Goal: Navigation & Orientation: Find specific page/section

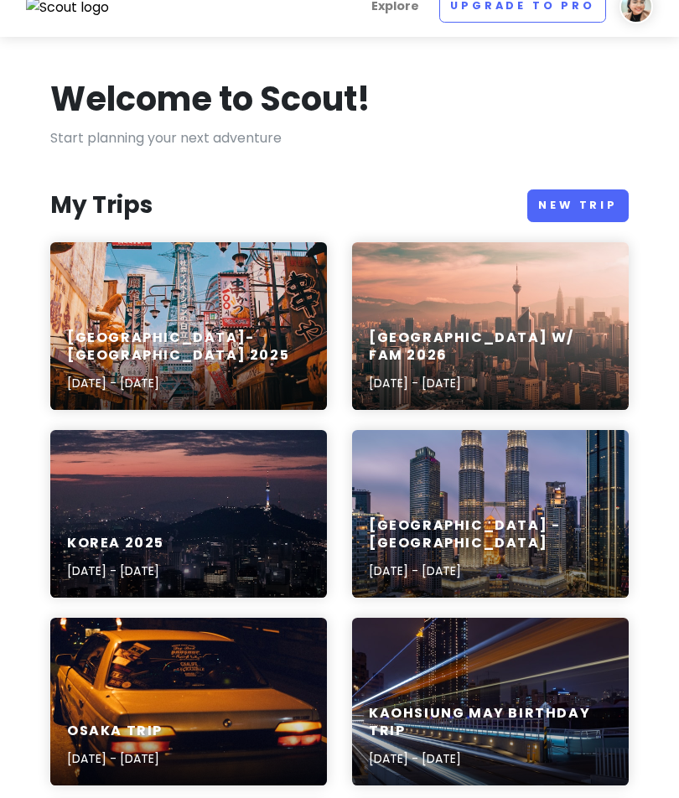
scroll to position [21, 0]
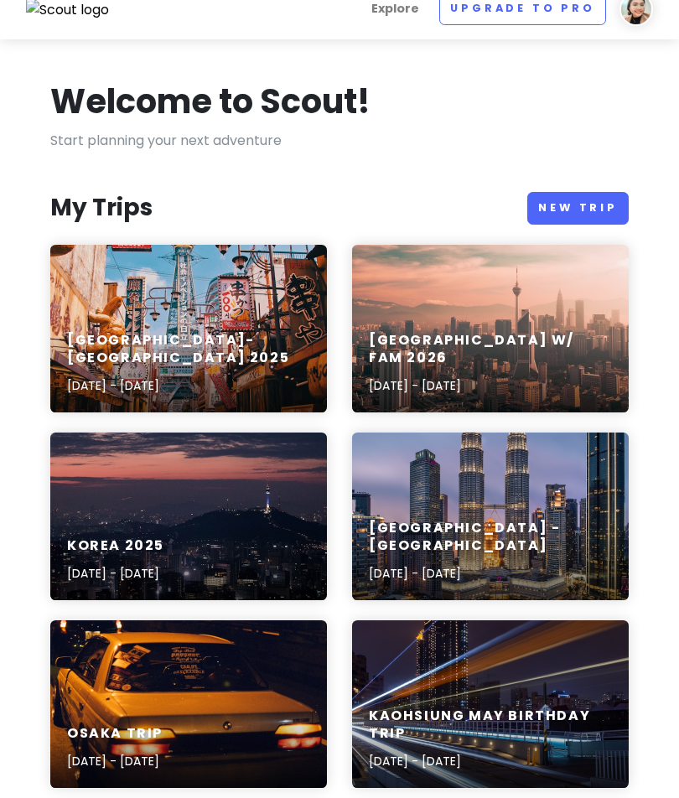
click at [478, 503] on div "[GEOGRAPHIC_DATA] - [GEOGRAPHIC_DATA] [DATE] - [DATE]" at bounding box center [490, 516] width 277 height 168
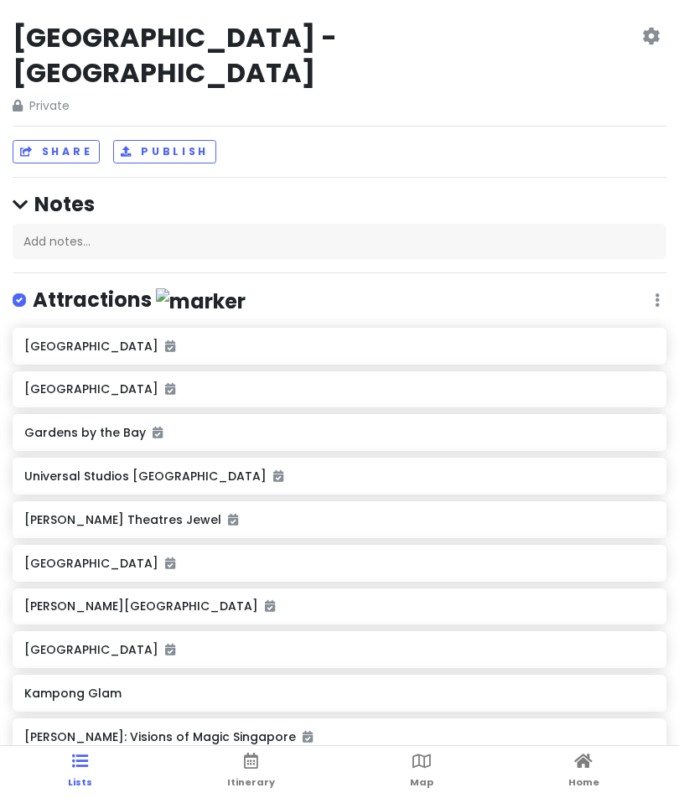
click at [261, 789] on span "Itinerary" at bounding box center [251, 781] width 48 height 13
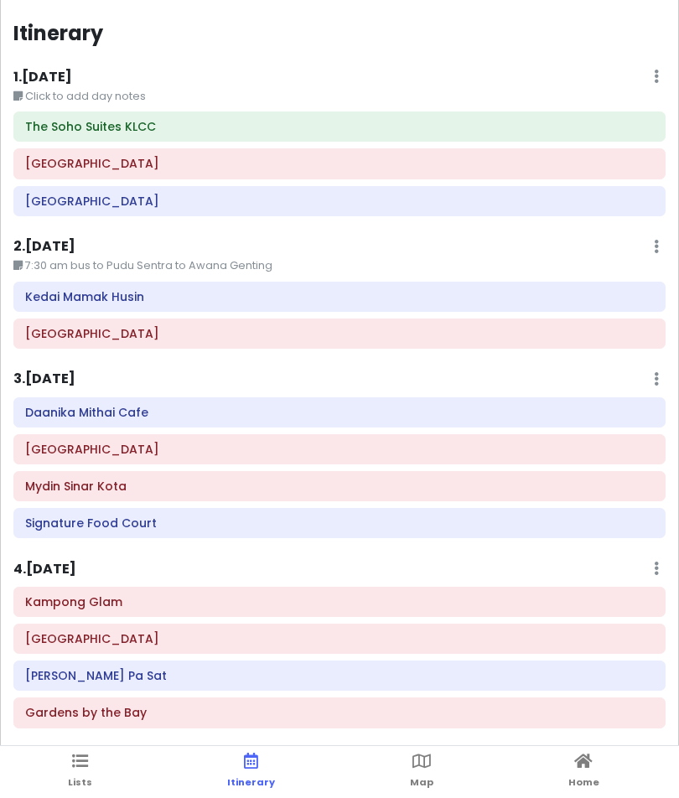
click at [478, 83] on div "1 . [DATE] Edit Day Notes Delete Day" at bounding box center [339, 80] width 652 height 28
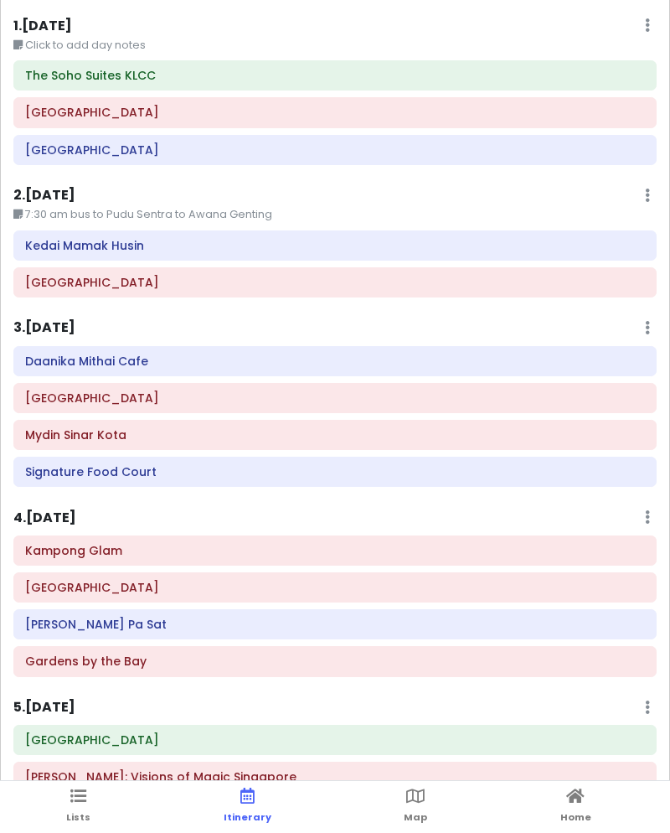
click at [641, 20] on div "1 . [DATE] Edit Day Notes Delete Day" at bounding box center [335, 29] width 644 height 28
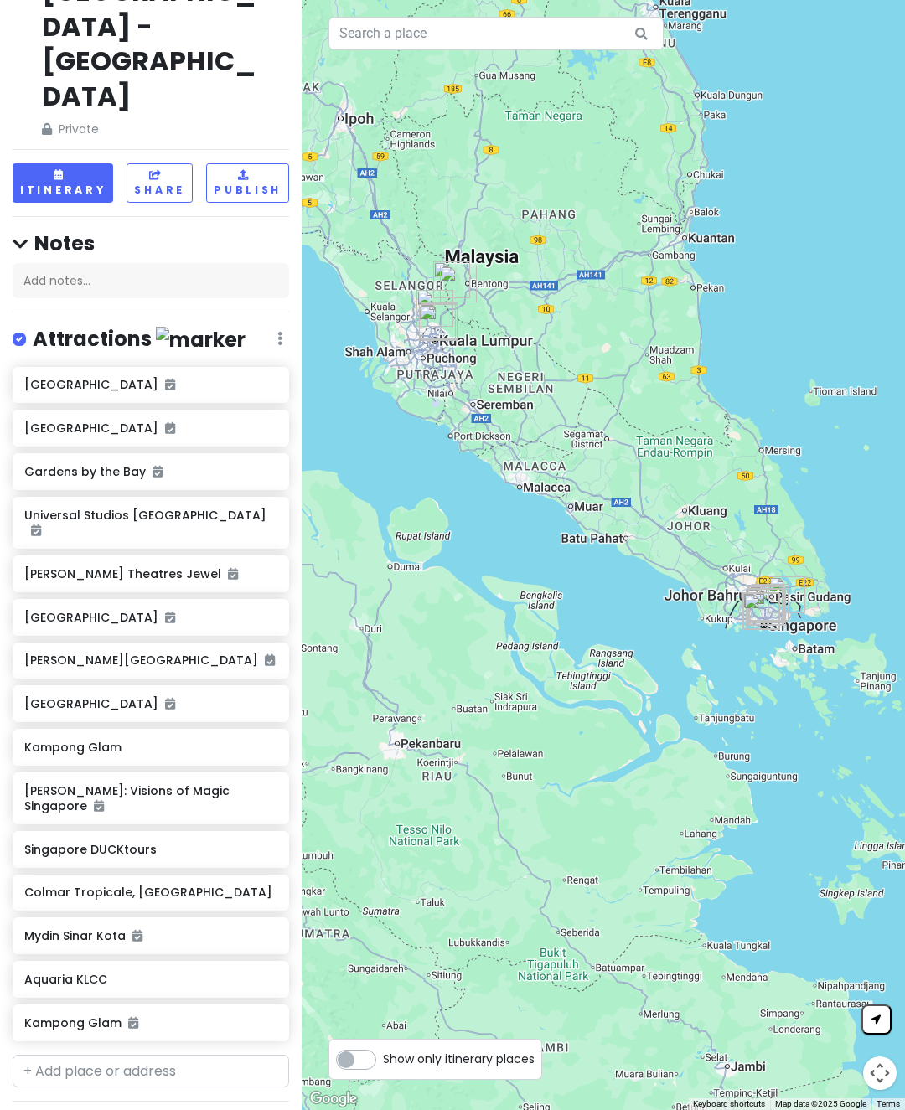
scroll to position [46, 7]
click at [80, 163] on button "Itinerary" at bounding box center [63, 182] width 101 height 39
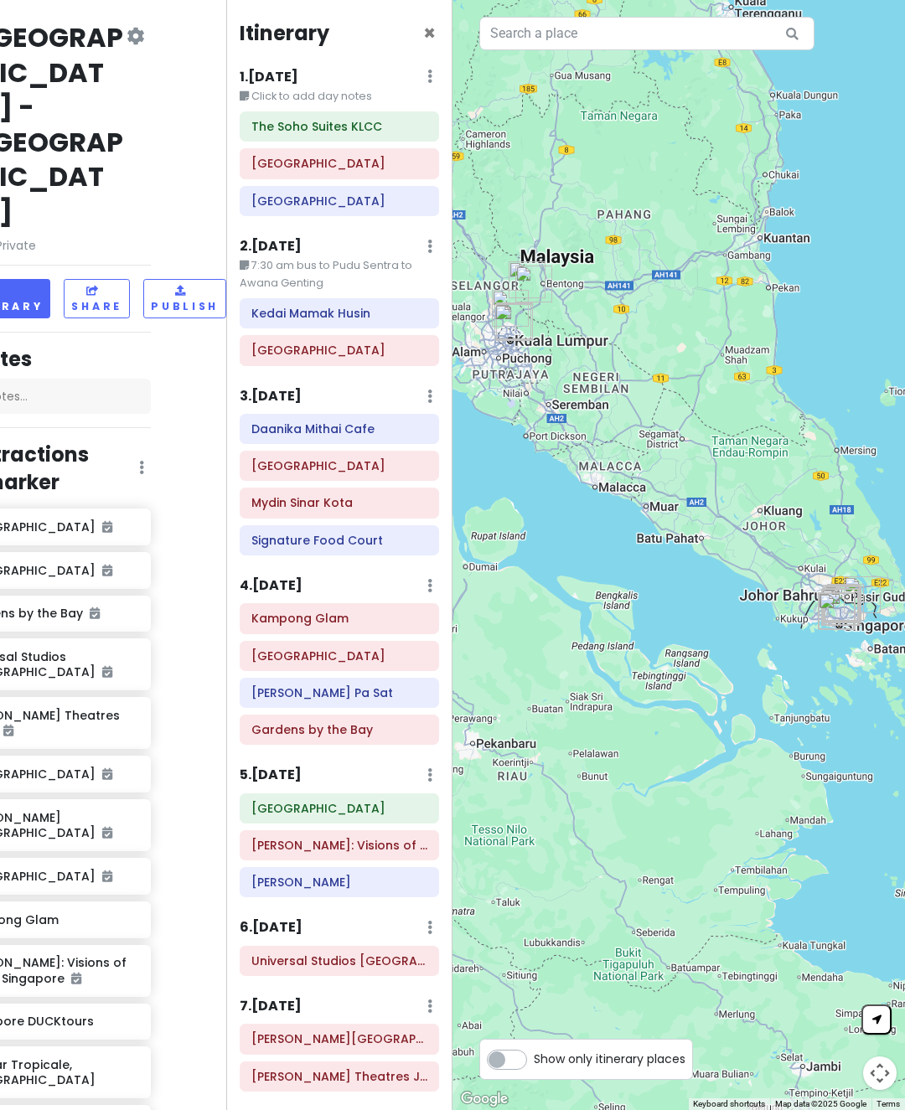
scroll to position [0, 82]
click at [16, 279] on button "Itinerary" at bounding box center [0, 298] width 101 height 39
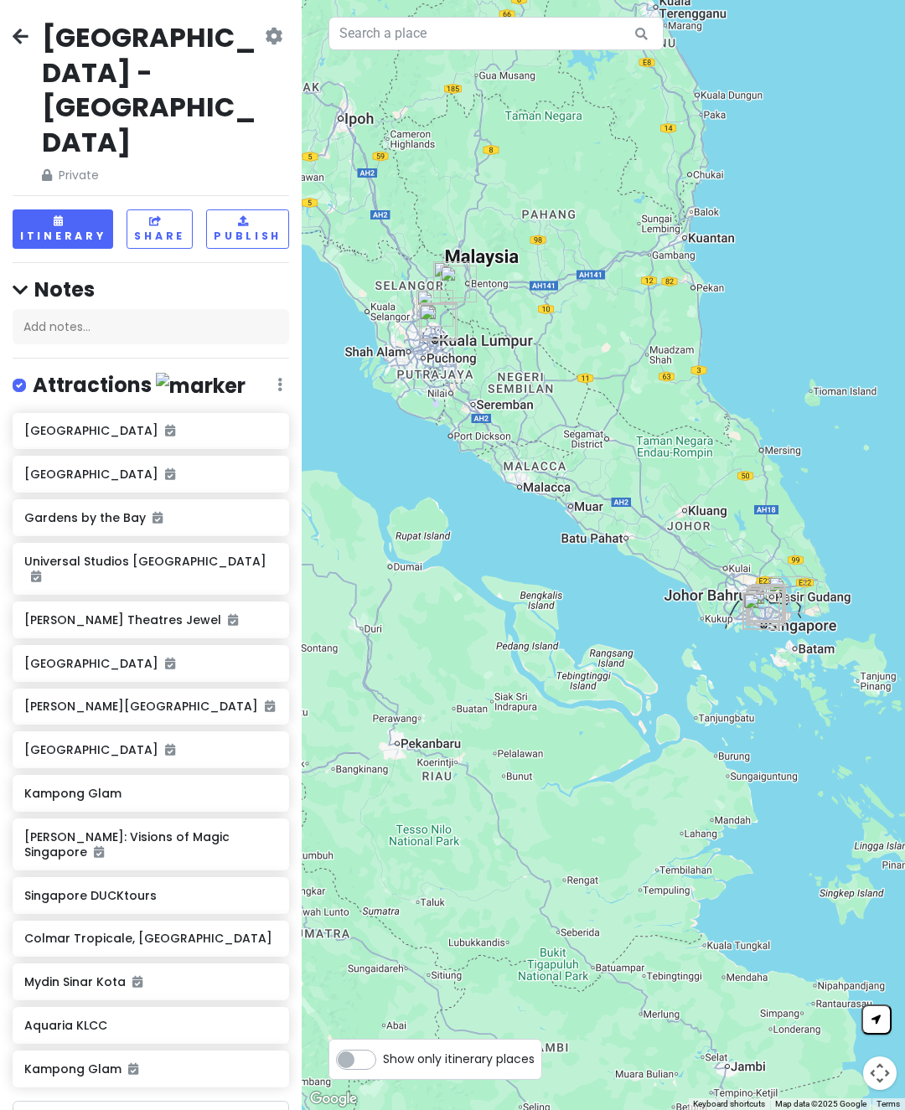
click at [51, 209] on button "Itinerary" at bounding box center [63, 228] width 101 height 39
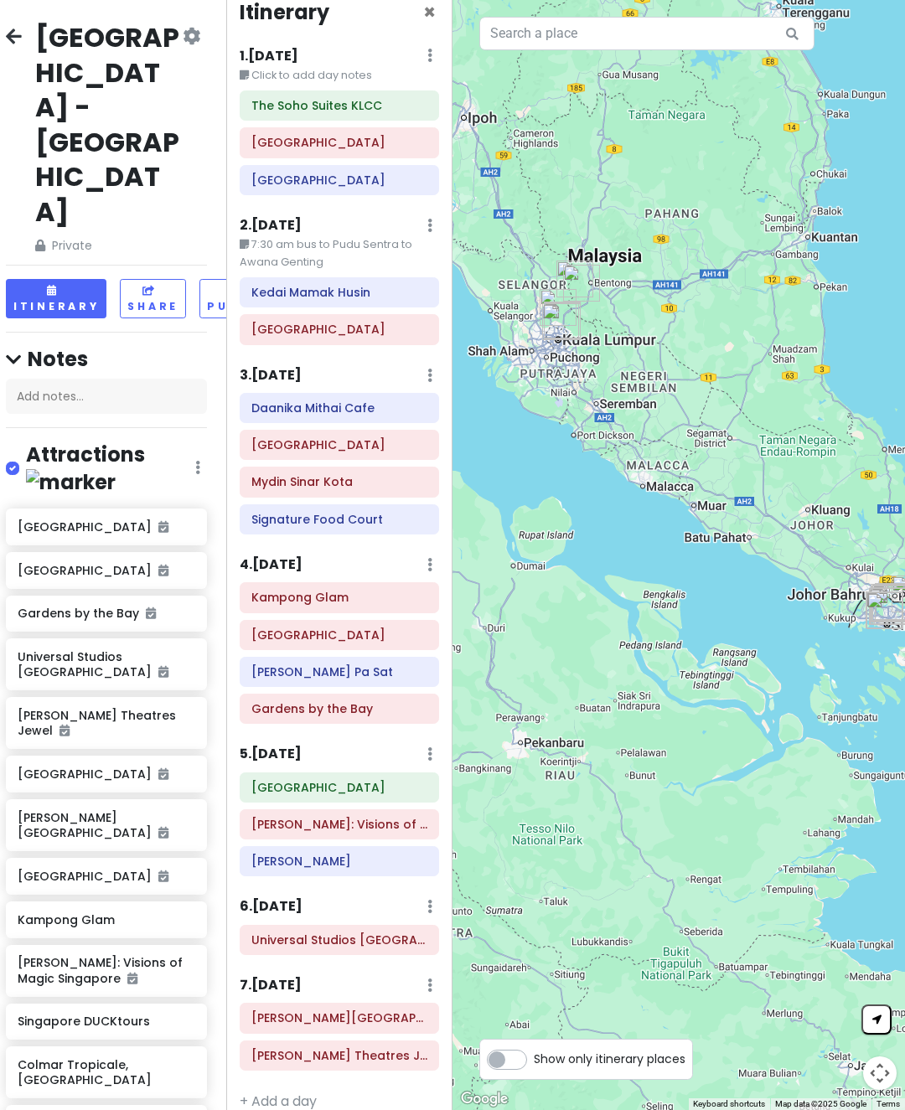
scroll to position [16, 0]
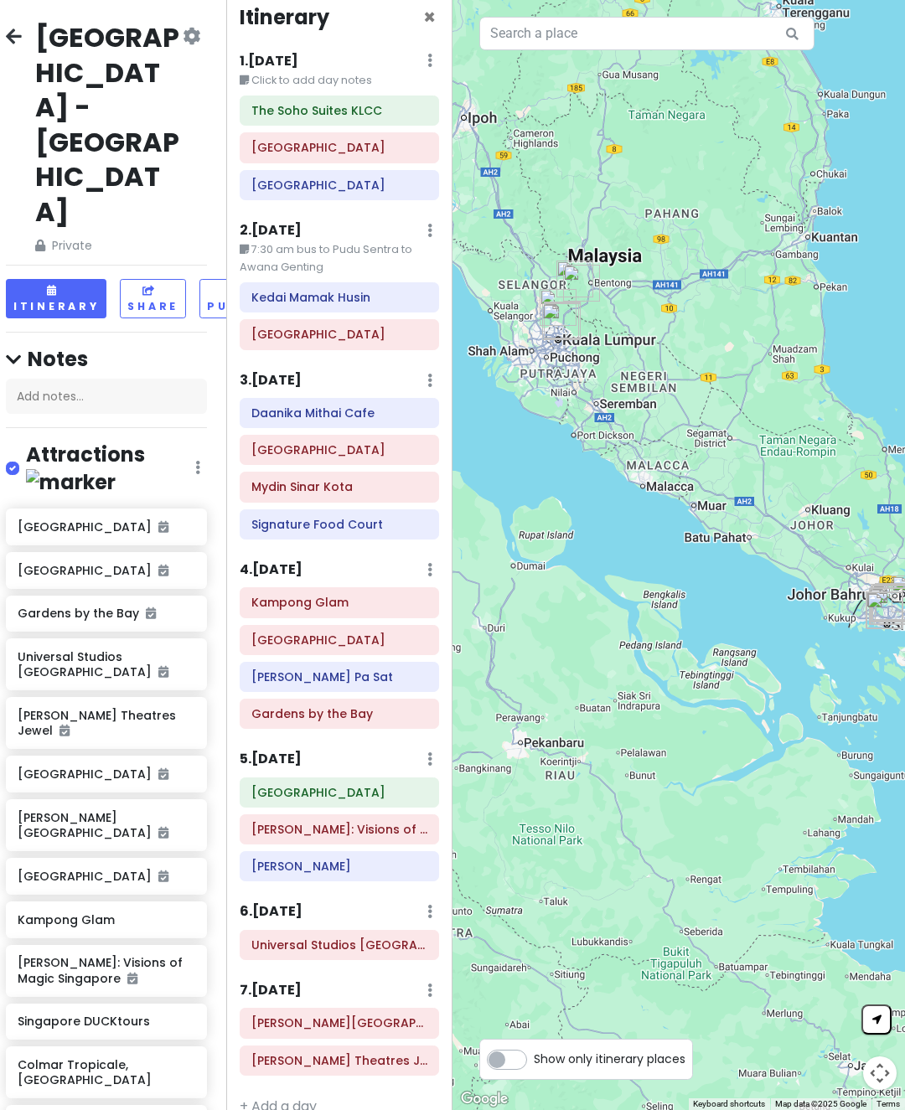
click at [125, 346] on h4 "Notes" at bounding box center [106, 359] width 201 height 26
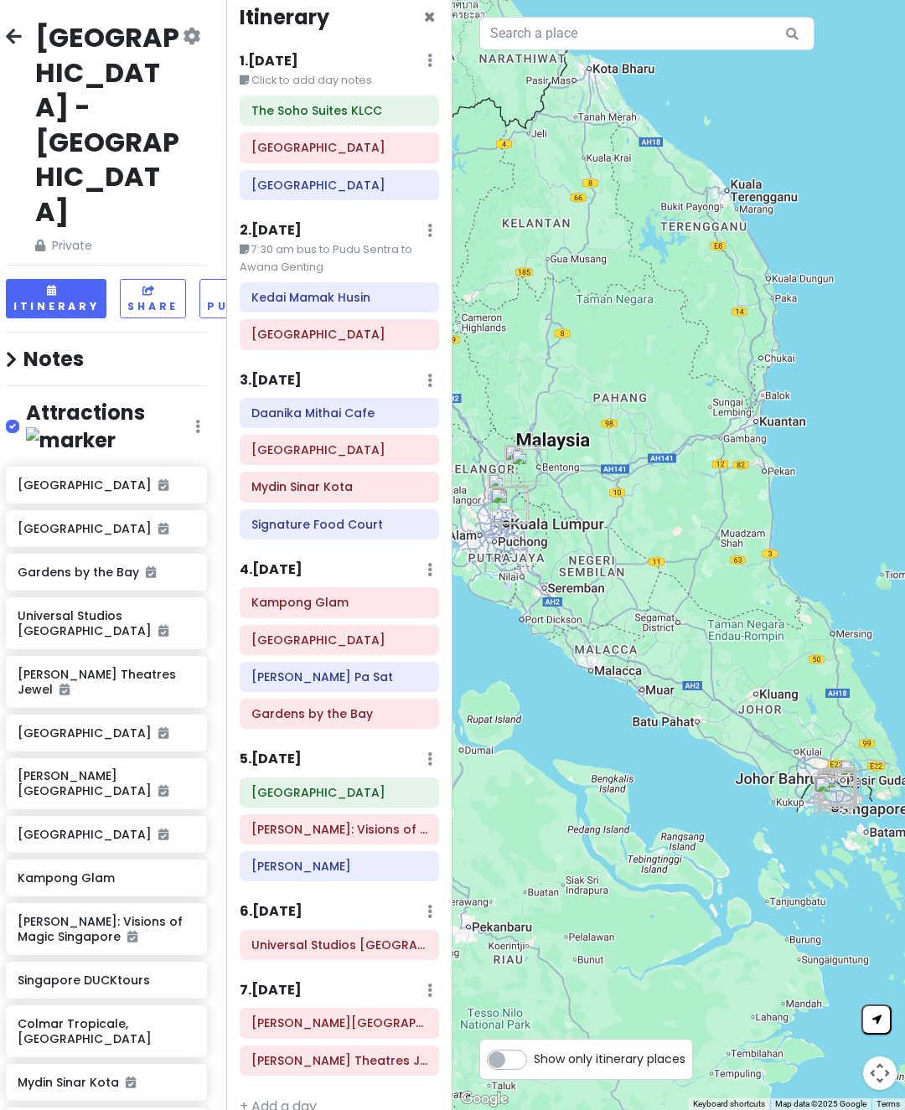
click at [534, 797] on label "Show only itinerary places" at bounding box center [610, 1056] width 152 height 20
click at [534, 797] on input "Show only itinerary places" at bounding box center [539, 1051] width 11 height 11
checkbox input "true"
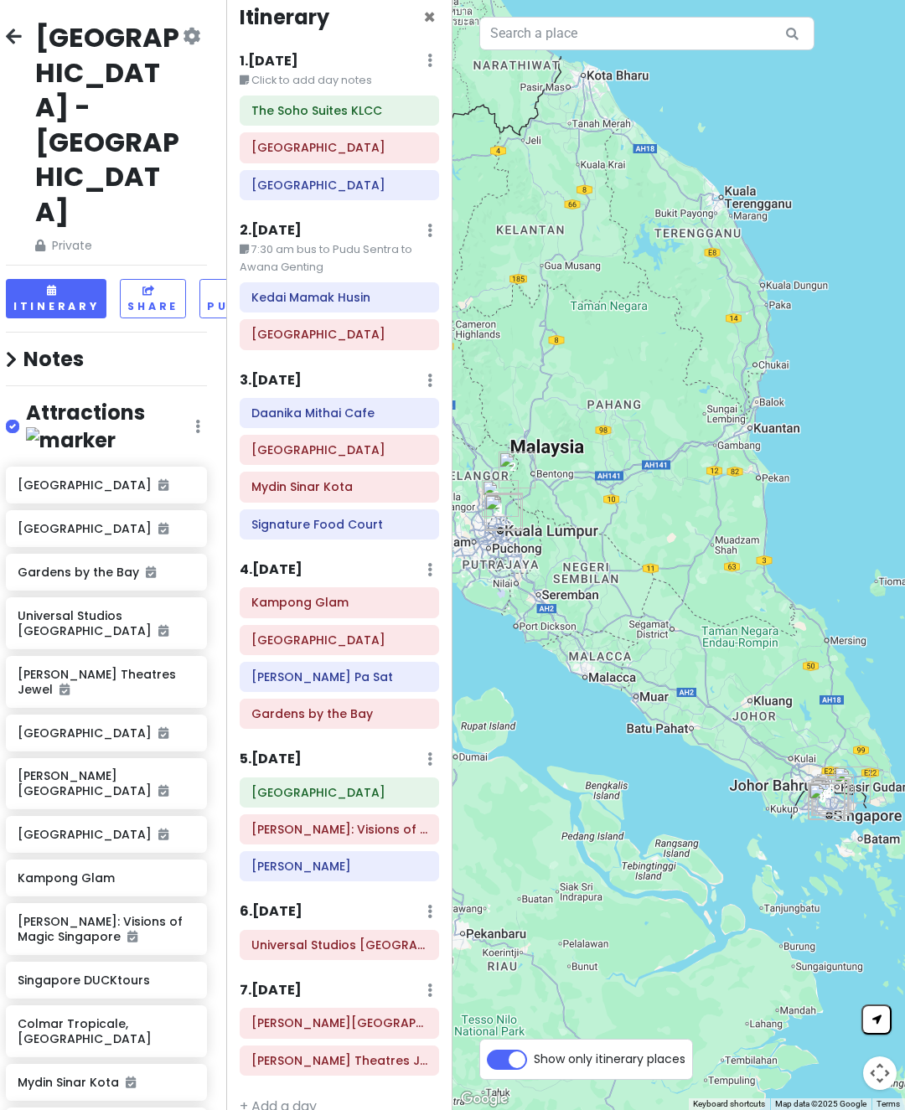
click at [678, 797] on button "Map camera controls" at bounding box center [880, 1074] width 34 height 34
click at [678, 797] on button "Zoom in" at bounding box center [838, 990] width 34 height 34
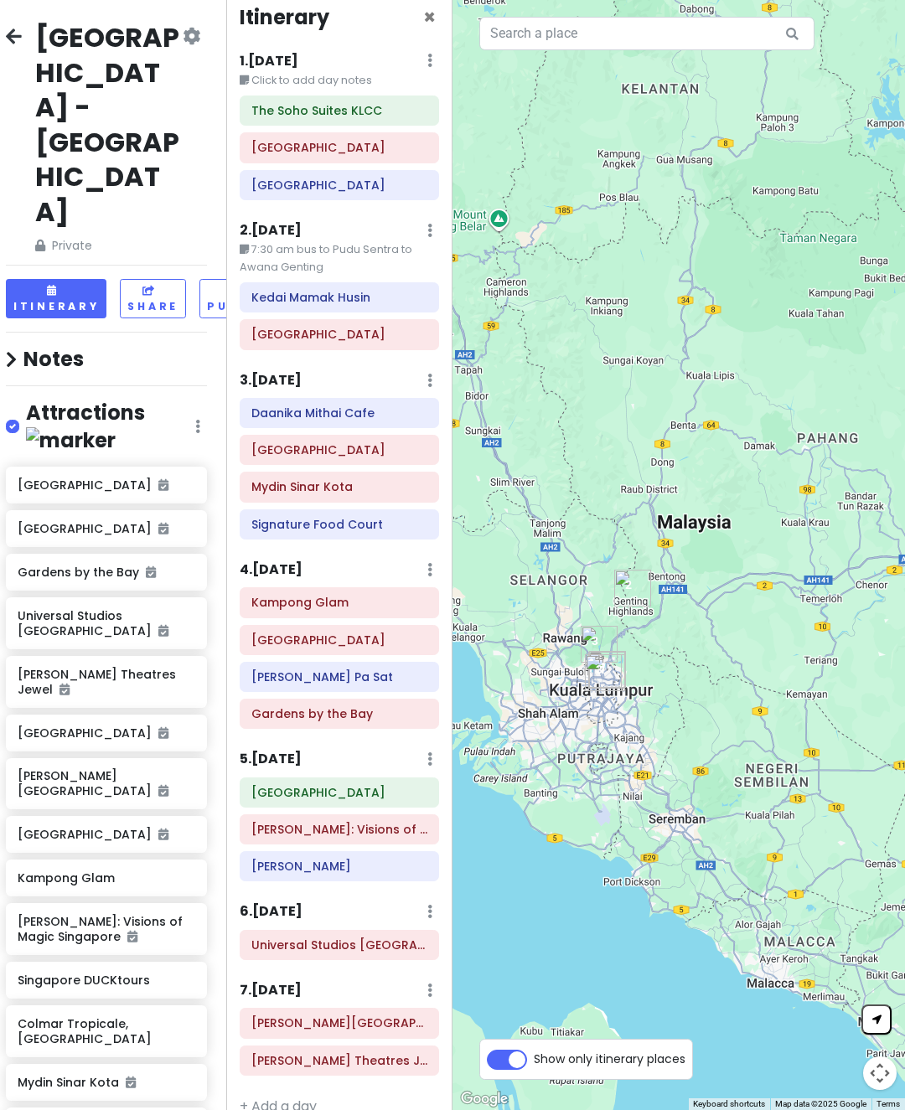
scroll to position [33, 0]
